Goal: Task Accomplishment & Management: Use online tool/utility

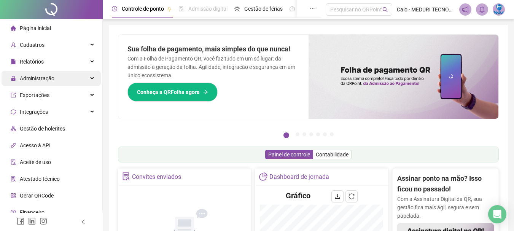
click at [29, 82] on span "Administração" at bounding box center [33, 78] width 44 height 15
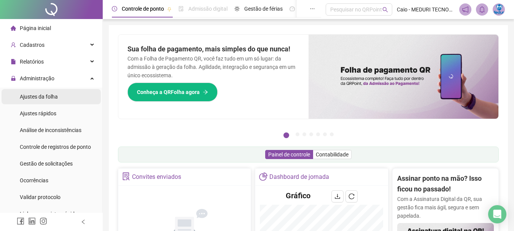
click at [31, 99] on span "Ajustes da folha" at bounding box center [39, 97] width 38 height 6
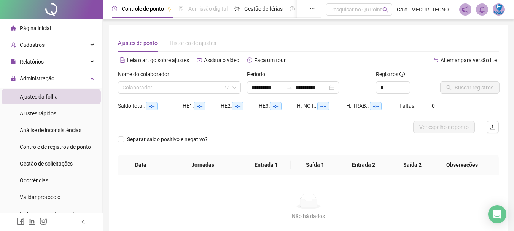
type input "**********"
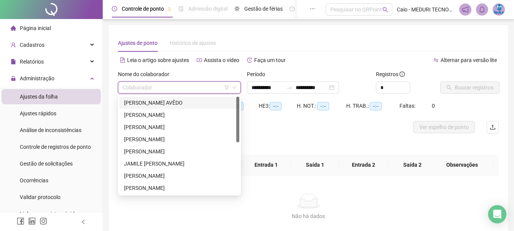
click at [146, 88] on input "search" at bounding box center [176, 87] width 107 height 11
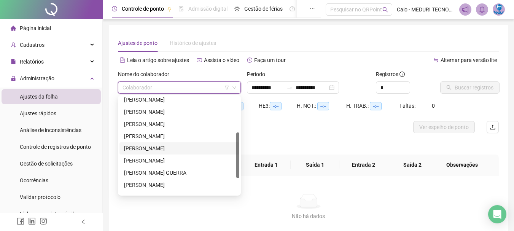
click at [133, 146] on div "[PERSON_NAME]" at bounding box center [179, 148] width 111 height 8
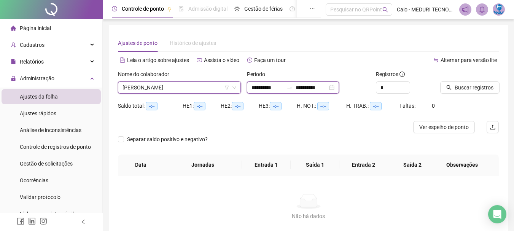
click at [266, 89] on input "**********" at bounding box center [267, 87] width 32 height 8
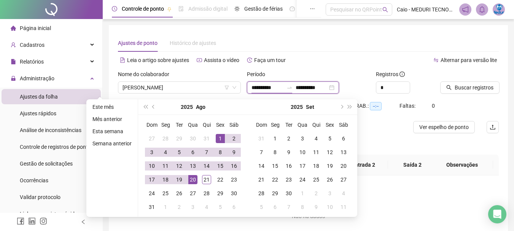
click at [266, 89] on input "**********" at bounding box center [267, 87] width 32 height 8
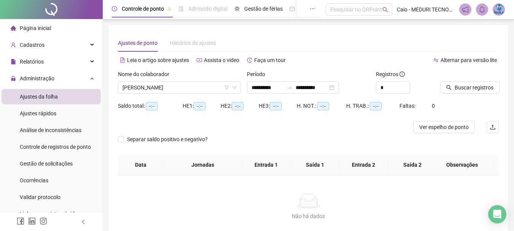
click at [308, 56] on div "Leia o artigo sobre ajustes Assista o vídeo Faça um tour" at bounding box center [213, 60] width 191 height 12
click at [462, 87] on span "Buscar registros" at bounding box center [474, 87] width 39 height 8
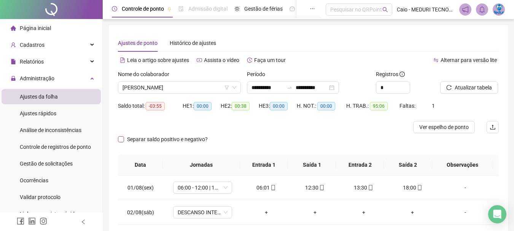
click at [140, 138] on span "Separar saldo positivo e negativo?" at bounding box center [167, 139] width 87 height 8
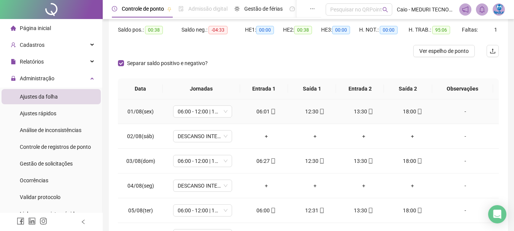
scroll to position [0, 0]
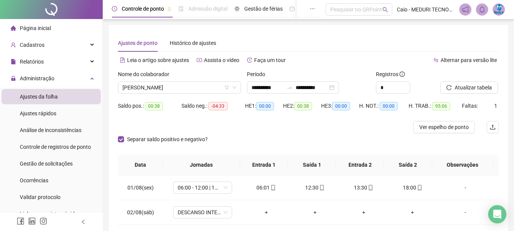
drag, startPoint x: 457, startPoint y: 129, endPoint x: 482, endPoint y: 102, distance: 36.1
click at [458, 129] on span "Ver espelho de ponto" at bounding box center [443, 127] width 49 height 8
drag, startPoint x: 283, startPoint y: 46, endPoint x: 338, endPoint y: 30, distance: 56.9
click at [283, 46] on div "Ajustes de ponto Histórico de ajustes" at bounding box center [308, 43] width 381 height 18
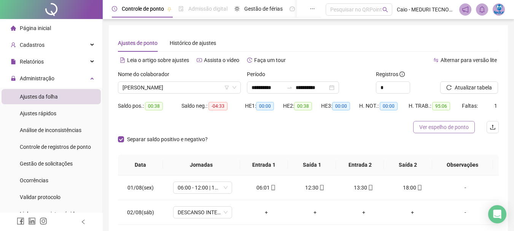
click at [441, 127] on span "Ver espelho de ponto" at bounding box center [443, 127] width 49 height 8
click at [311, 110] on div "HE 2: 00:38" at bounding box center [302, 106] width 38 height 12
